Goal: Information Seeking & Learning: Learn about a topic

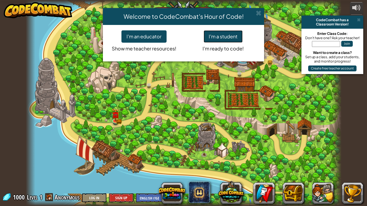
click at [235, 31] on button "I'm a student" at bounding box center [222, 36] width 39 height 12
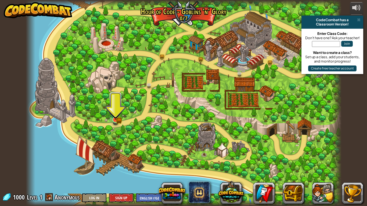
click at [119, 117] on img at bounding box center [115, 111] width 8 height 17
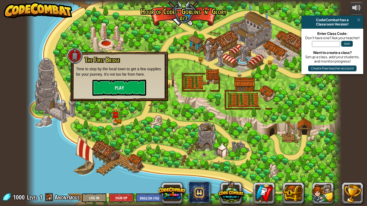
click at [118, 98] on div "The First Bridge Time to stop by the local town to get a few supplies for your …" at bounding box center [119, 76] width 97 height 49
click at [115, 92] on button "Play" at bounding box center [119, 88] width 54 height 16
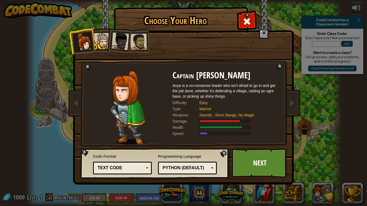
click at [110, 40] on li at bounding box center [118, 40] width 26 height 26
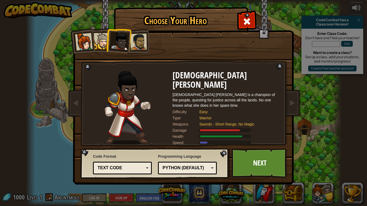
click at [101, 38] on div at bounding box center [102, 41] width 16 height 16
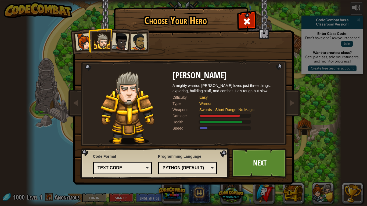
click at [137, 39] on div at bounding box center [138, 42] width 17 height 17
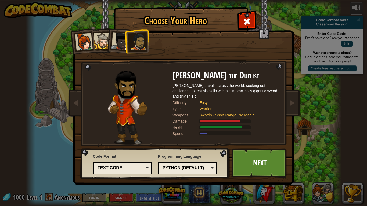
click at [123, 38] on div at bounding box center [120, 41] width 18 height 18
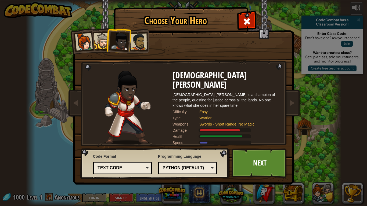
click at [108, 38] on li at bounding box center [118, 40] width 26 height 26
click at [105, 38] on div at bounding box center [102, 41] width 16 height 16
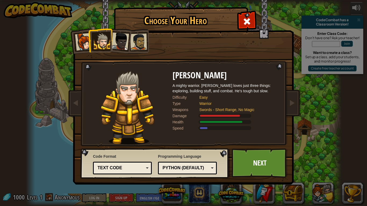
click at [87, 39] on div at bounding box center [84, 42] width 18 height 18
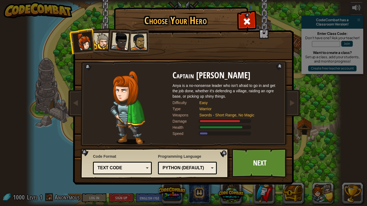
click at [119, 37] on div at bounding box center [120, 41] width 18 height 18
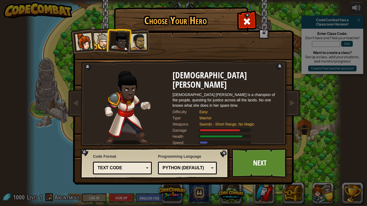
click at [140, 40] on div at bounding box center [138, 42] width 17 height 17
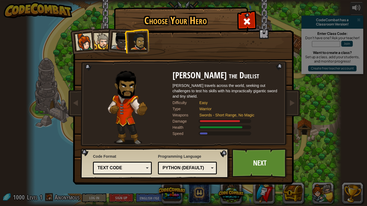
click at [98, 39] on div at bounding box center [102, 41] width 16 height 16
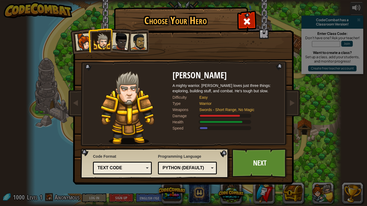
click at [82, 41] on div at bounding box center [84, 42] width 18 height 18
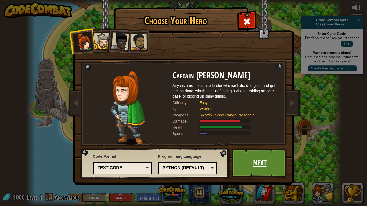
click at [248, 161] on link "Next" at bounding box center [259, 163] width 56 height 30
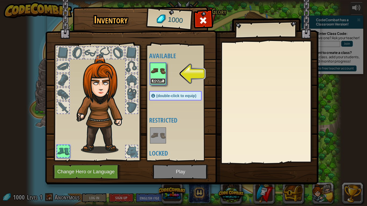
click at [159, 81] on button "Equip" at bounding box center [157, 81] width 15 height 6
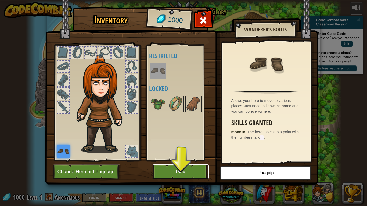
click at [170, 173] on button "Play" at bounding box center [180, 172] width 56 height 15
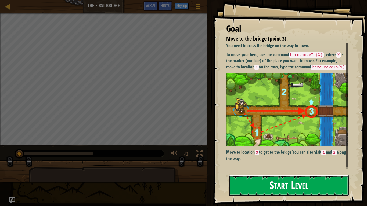
click at [322, 179] on button "Start Level" at bounding box center [288, 185] width 121 height 21
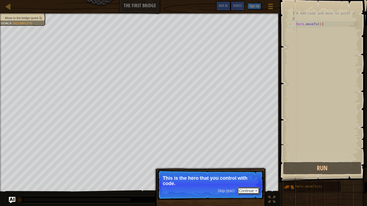
click at [247, 188] on button "Continue" at bounding box center [248, 190] width 22 height 7
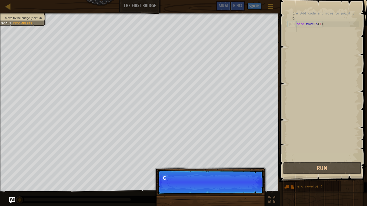
scroll to position [2, 0]
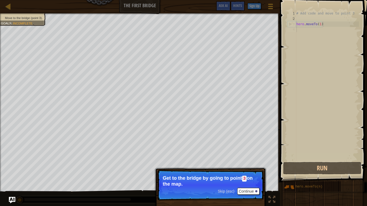
click at [228, 190] on span "Skip (esc)" at bounding box center [225, 191] width 17 height 4
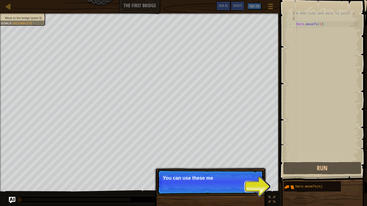
click at [243, 189] on p "Skip (esc) Continue You can use these me" at bounding box center [210, 182] width 107 height 25
click at [243, 189] on p "Skip (esc) Continue You can use these methods." at bounding box center [210, 182] width 107 height 25
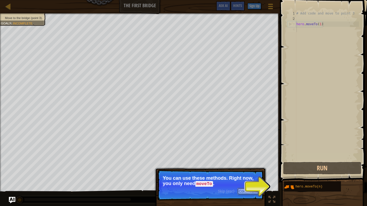
click at [237, 189] on button "Continue" at bounding box center [248, 191] width 22 height 7
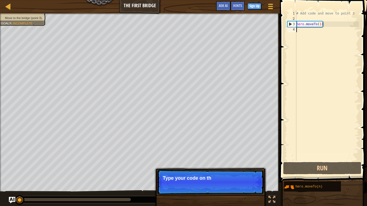
click at [238, 188] on p "Skip (esc) Continue Type your code on th" at bounding box center [210, 182] width 107 height 25
